Goal: Find specific page/section: Find specific page/section

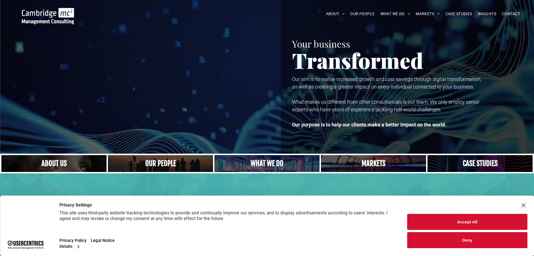
click at [471, 51] on h1 "Transformed" at bounding box center [410, 60] width 237 height 23
click at [483, 225] on button "Accept All" at bounding box center [468, 222] width 120 height 16
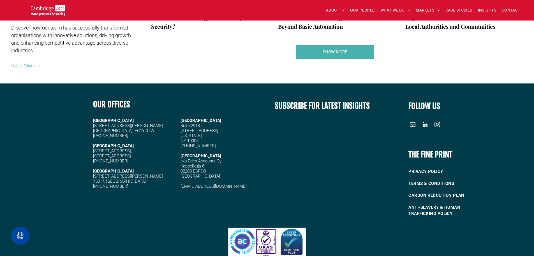
scroll to position [1061, 0]
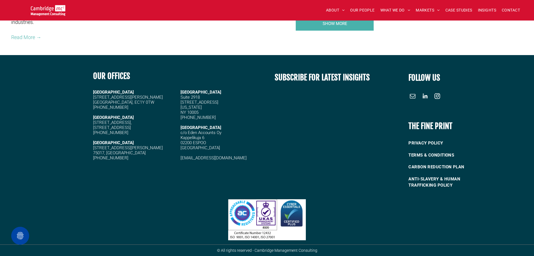
click at [140, 185] on div "OUR OFFICES [GEOGRAPHIC_DATA][STREET_ADDRESS] [PHONE_NUMBER] [STREET_ADDRESS][P…" at bounding box center [178, 129] width 178 height 128
